Goal: Information Seeking & Learning: Check status

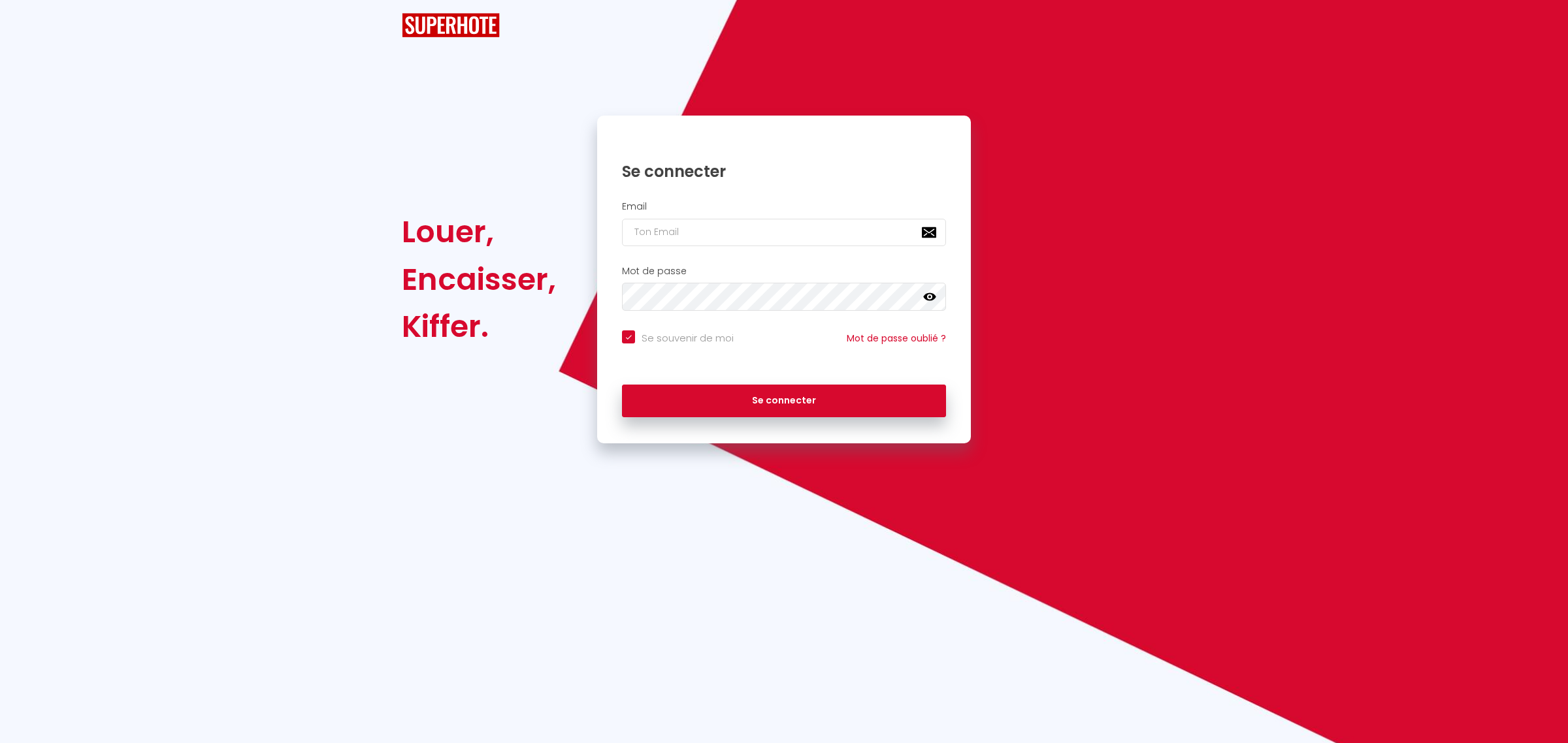
checkbox input "true"
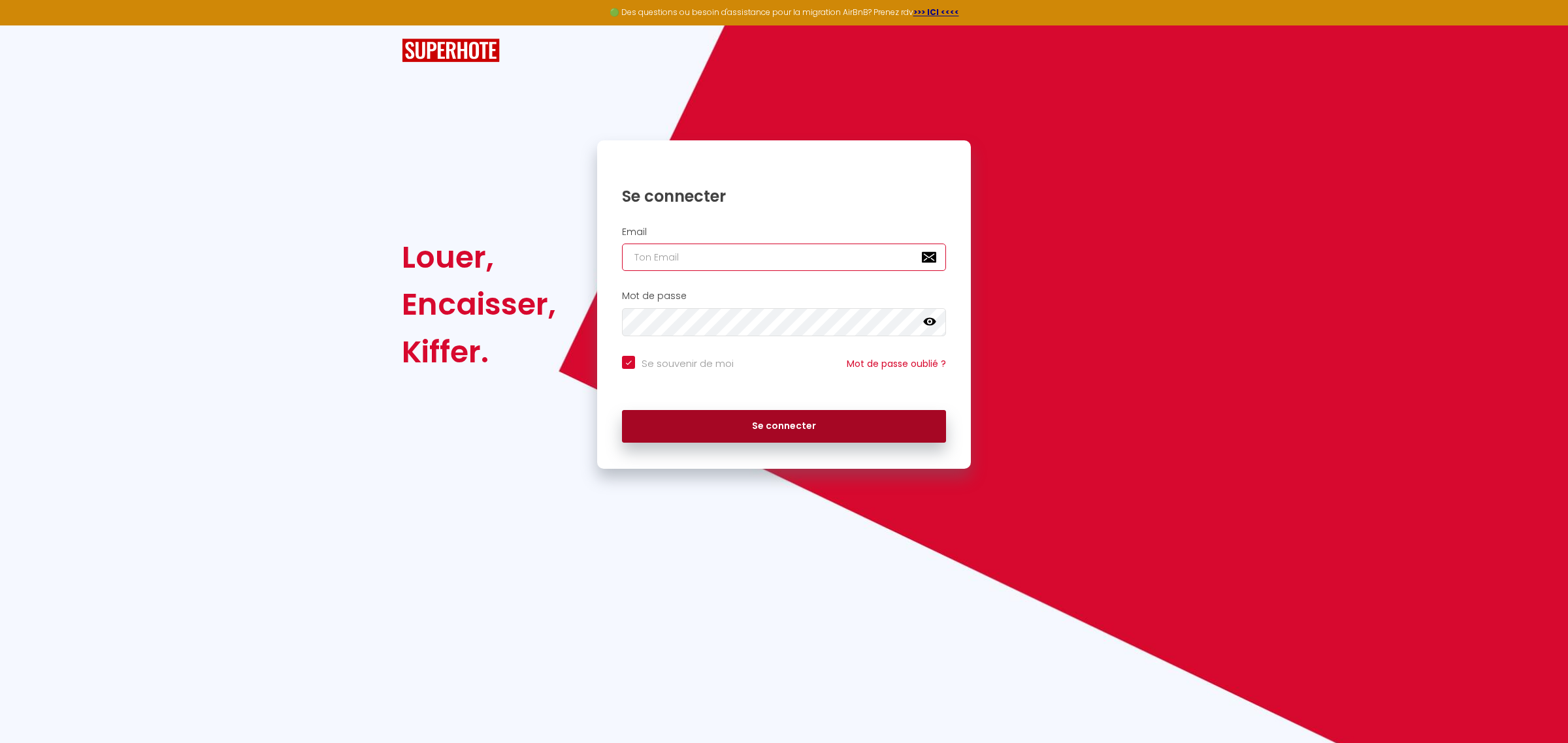
type input "[EMAIL_ADDRESS][DOMAIN_NAME]"
click at [697, 433] on button "Se connecter" at bounding box center [784, 426] width 324 height 33
checkbox input "true"
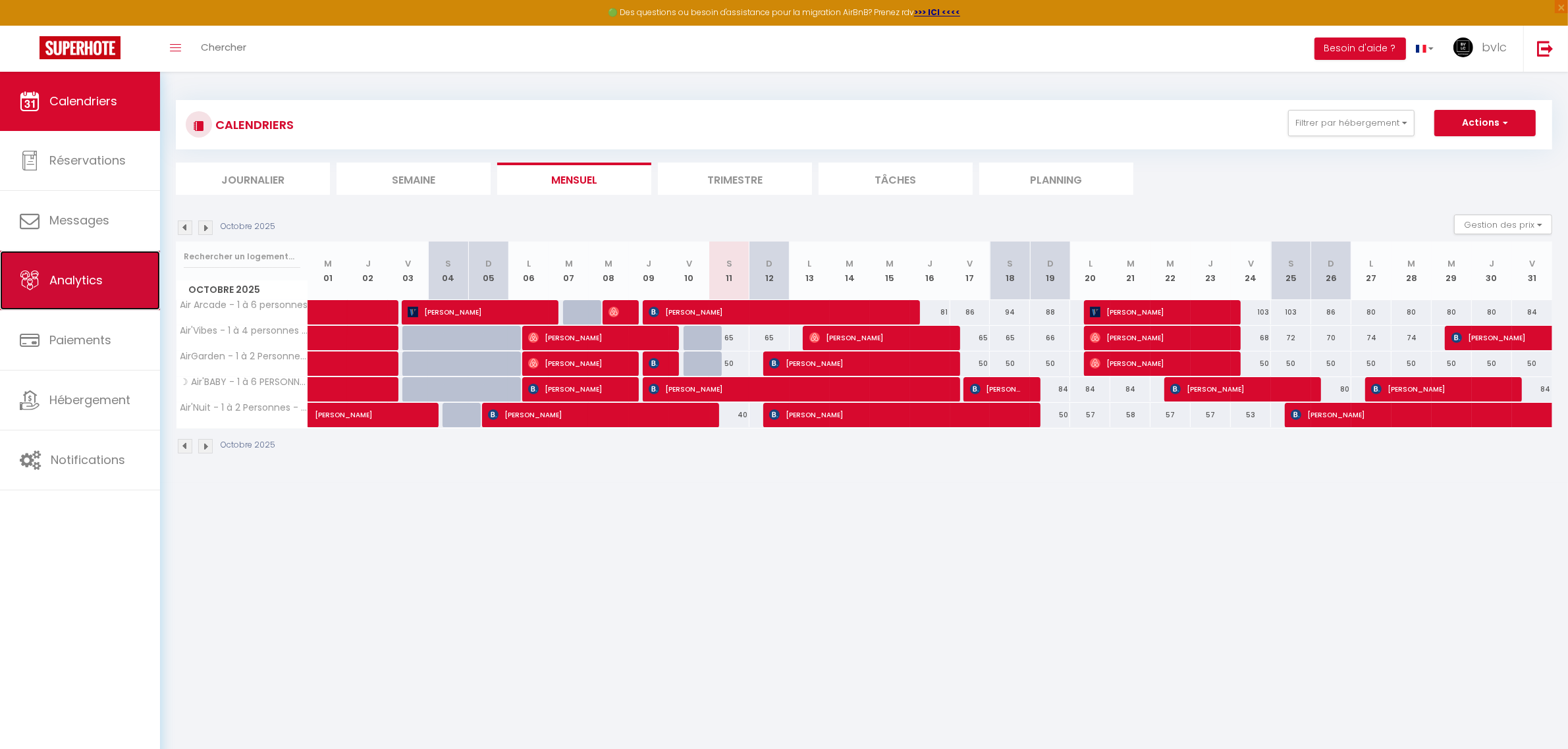
click at [86, 300] on link "Analytics" at bounding box center [80, 280] width 160 height 60
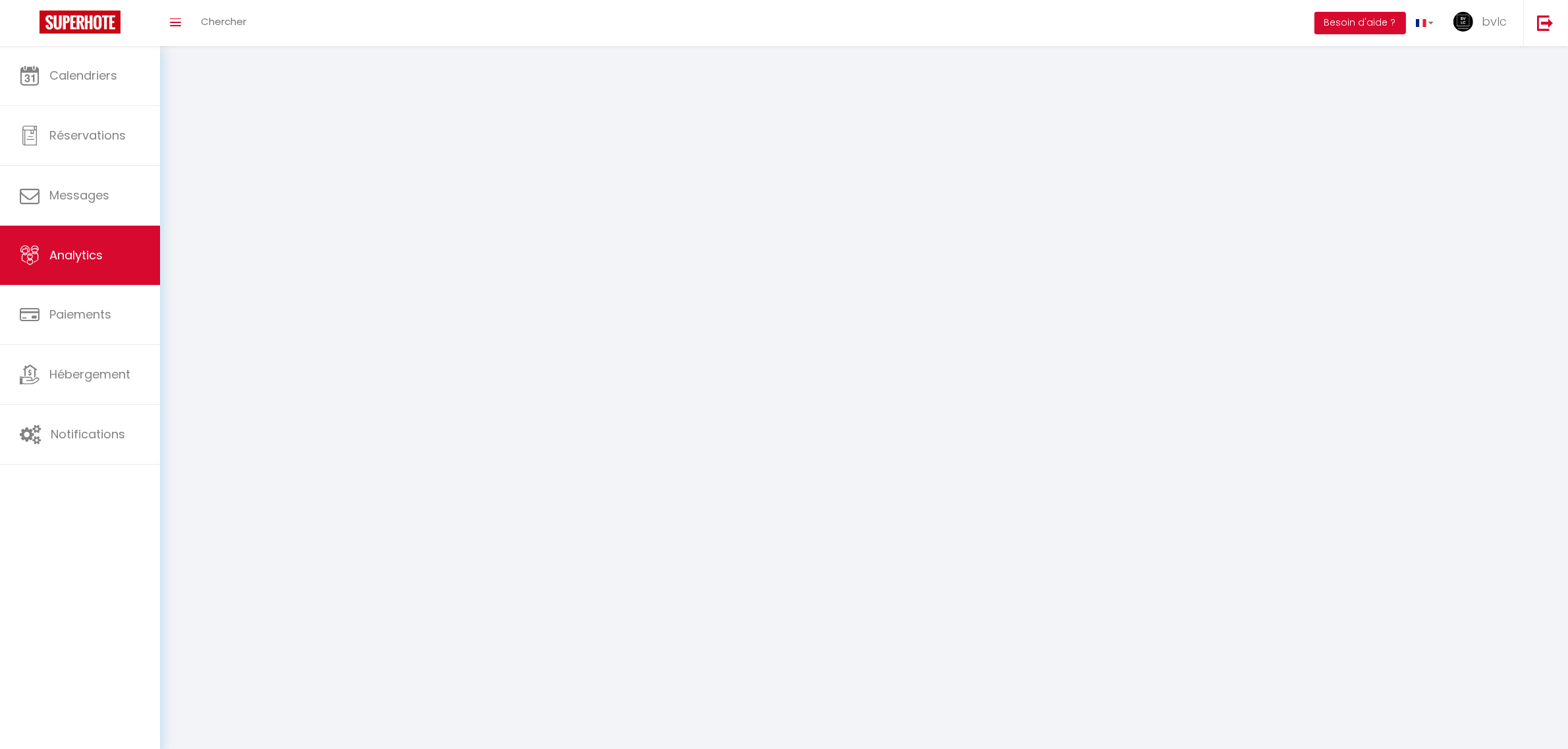
select select "2025"
select select "10"
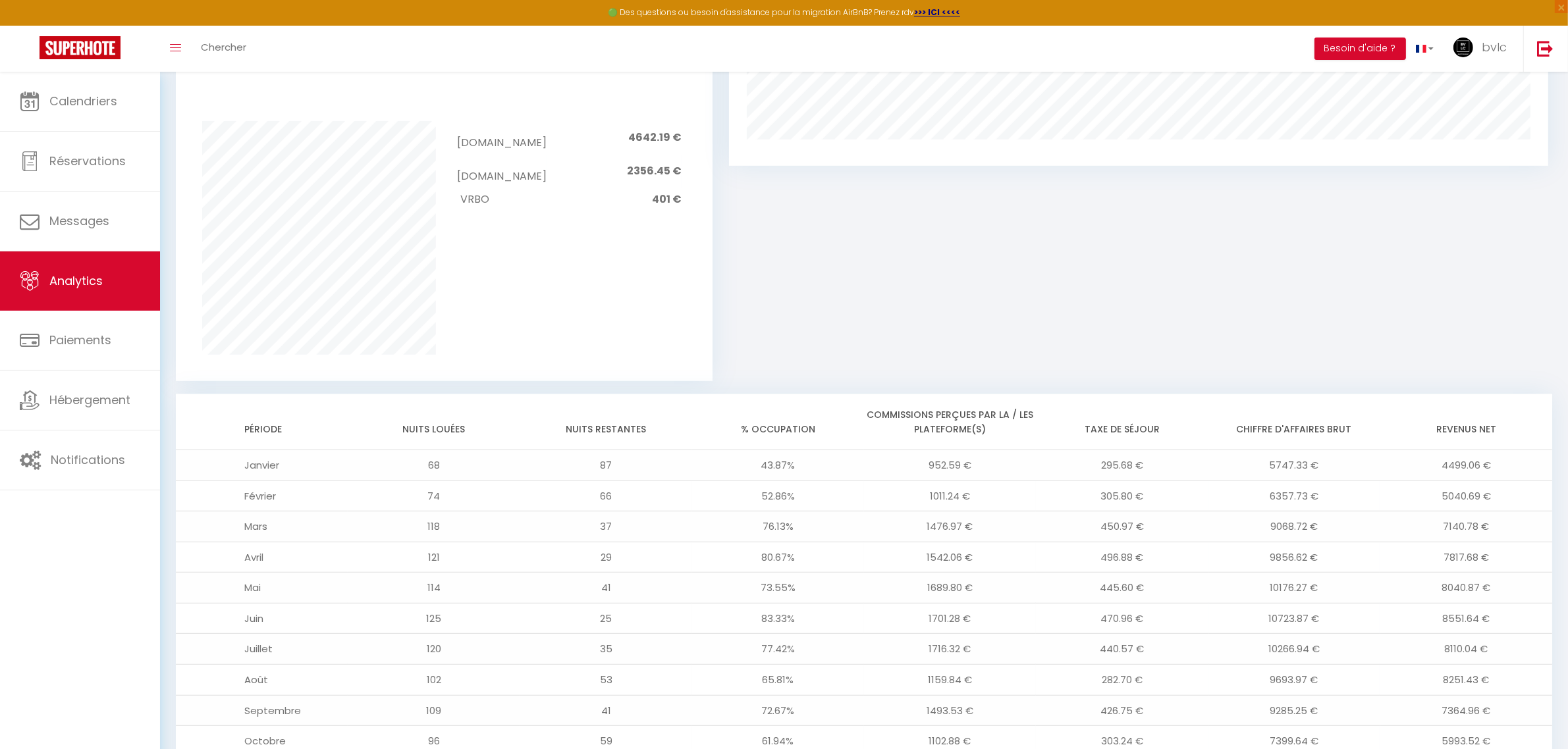
scroll to position [968, 0]
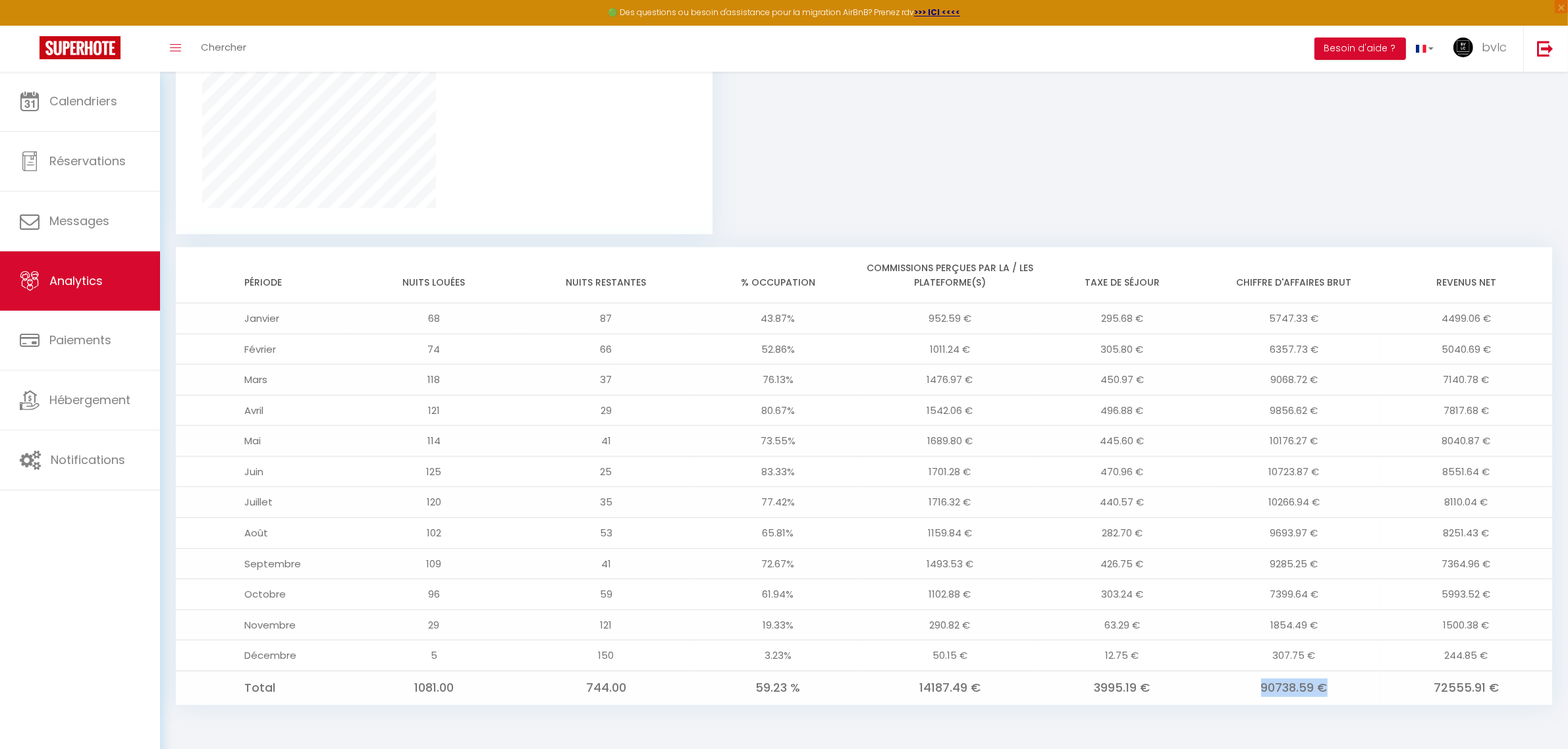
drag, startPoint x: 1325, startPoint y: 693, endPoint x: 1197, endPoint y: 702, distance: 128.3
click at [1197, 702] on tr "Total 1081.00 744.00 59.23 % 14187.49 € 3995.19 € 90738.59 € 72555.91 €" at bounding box center [864, 687] width 1377 height 33
drag, startPoint x: 1312, startPoint y: 601, endPoint x: 1234, endPoint y: 614, distance: 79.1
click at [1234, 614] on tbody "Janvier 68 87 43.87% 952.59 € 295.68 € 5747.33 € 4499.06 € Février 74 66 52.86%…" at bounding box center [864, 504] width 1377 height 402
